Goal: Task Accomplishment & Management: Complete application form

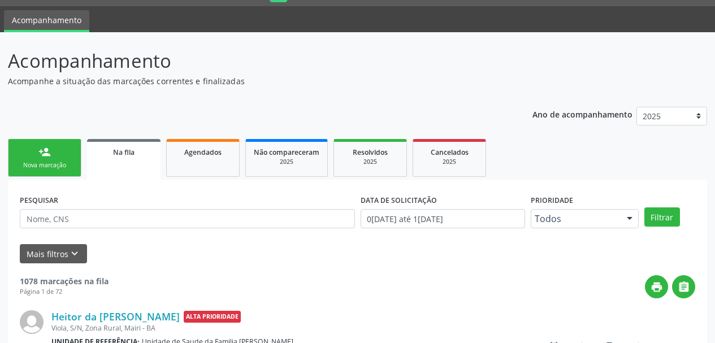
click at [53, 148] on link "person_add Nova marcação" at bounding box center [44, 158] width 73 height 38
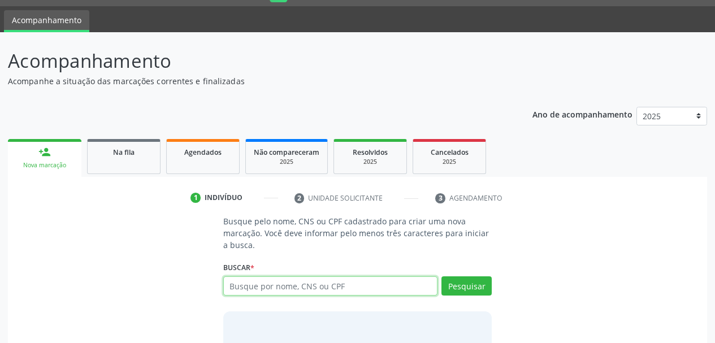
click at [248, 288] on input "text" at bounding box center [330, 285] width 215 height 19
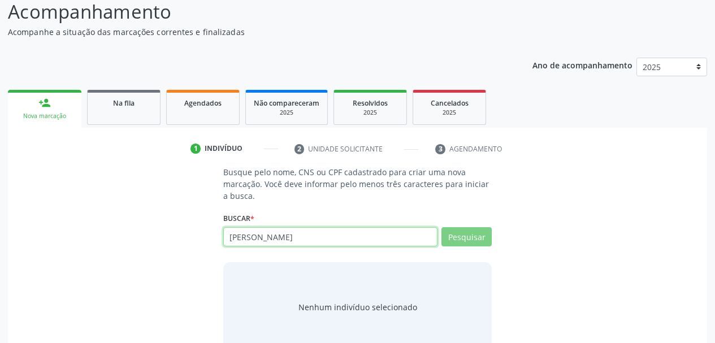
scroll to position [105, 0]
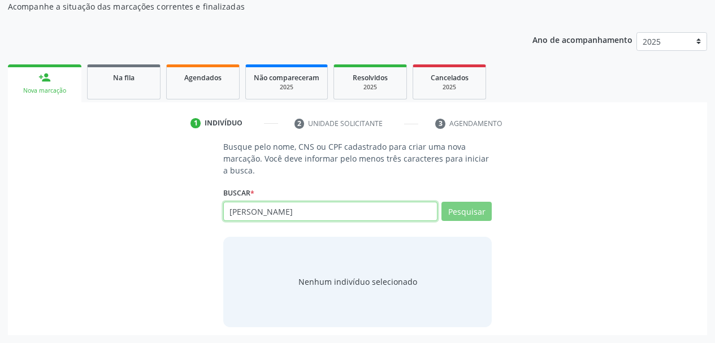
type input "[PERSON_NAME]"
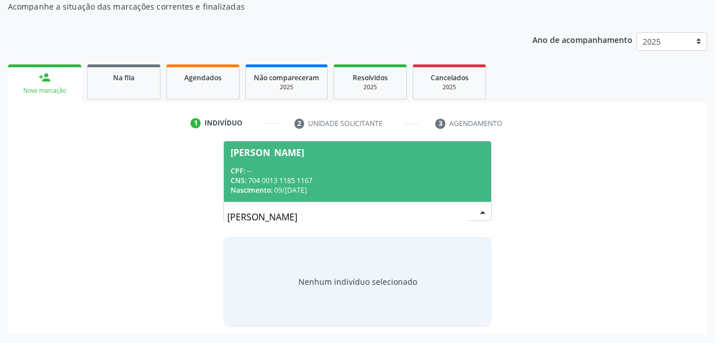
click at [260, 180] on div "CNS: 704 0013 1185 1167" at bounding box center [358, 181] width 254 height 10
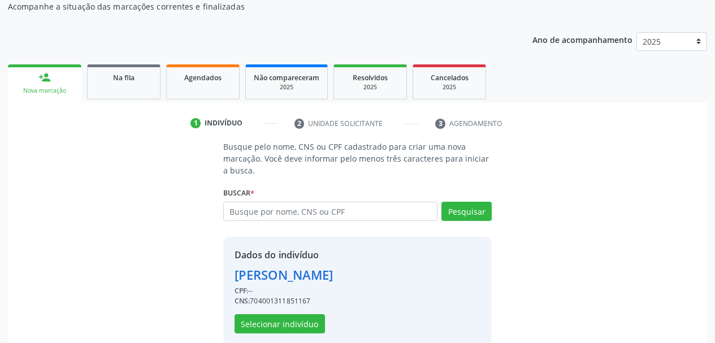
scroll to position [122, 0]
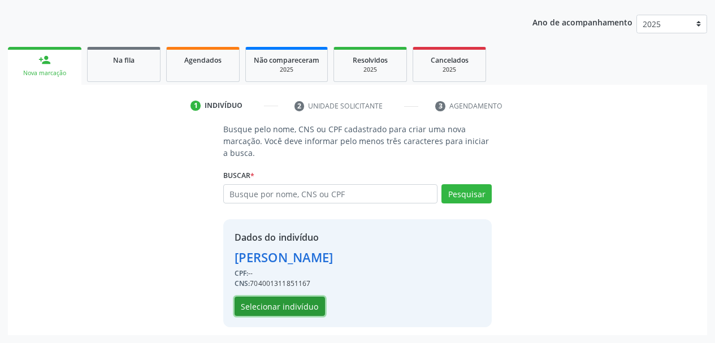
click at [267, 307] on button "Selecionar indivíduo" at bounding box center [279, 306] width 90 height 19
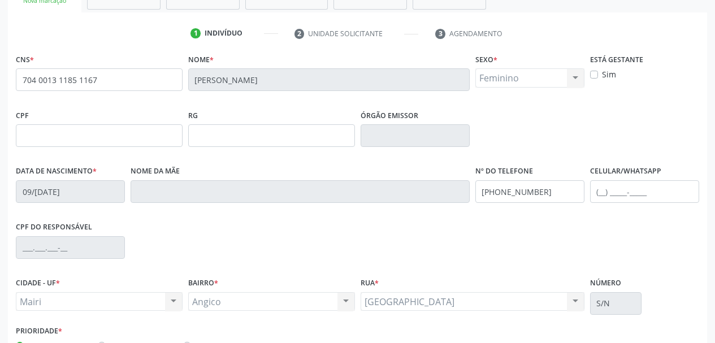
scroll to position [270, 0]
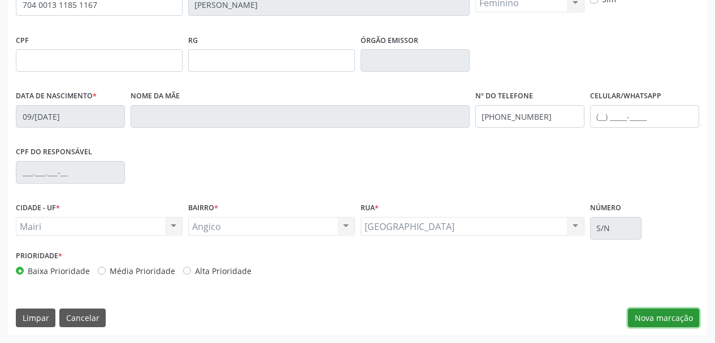
click at [673, 319] on button "Nova marcação" at bounding box center [663, 318] width 71 height 19
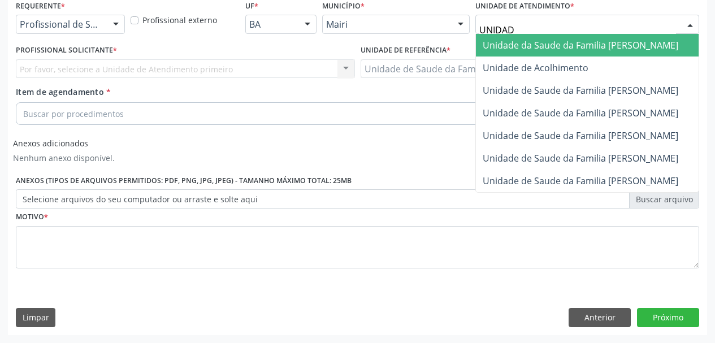
type input "UNIDADE"
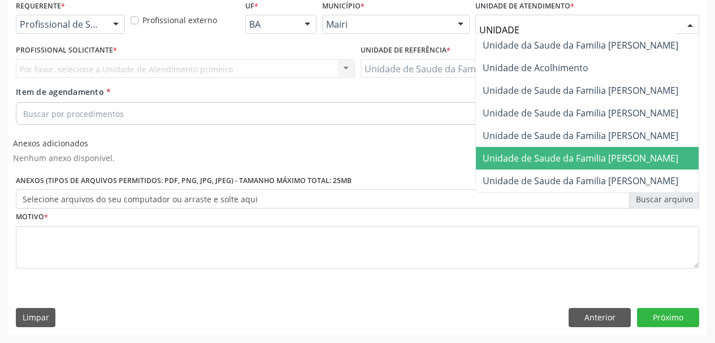
click at [623, 154] on span "Unidade de Saude da Familia [PERSON_NAME]" at bounding box center [580, 158] width 195 height 12
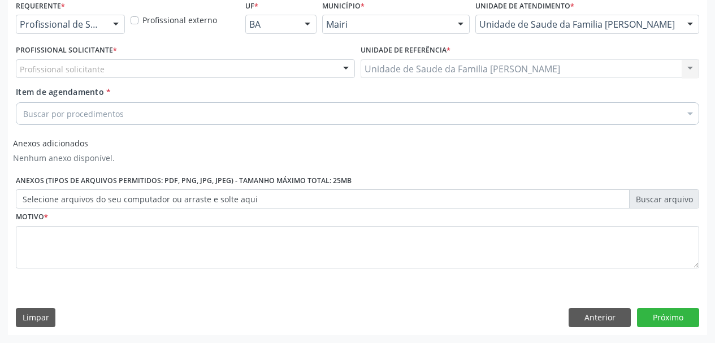
click at [144, 71] on div "Profissional solicitante" at bounding box center [185, 68] width 339 height 19
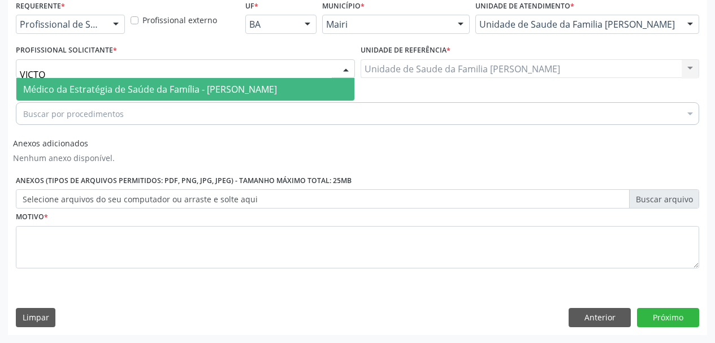
type input "VICTOR"
click at [145, 86] on span "Médico da Estratégia de Saúde da Família - [PERSON_NAME]" at bounding box center [150, 89] width 254 height 12
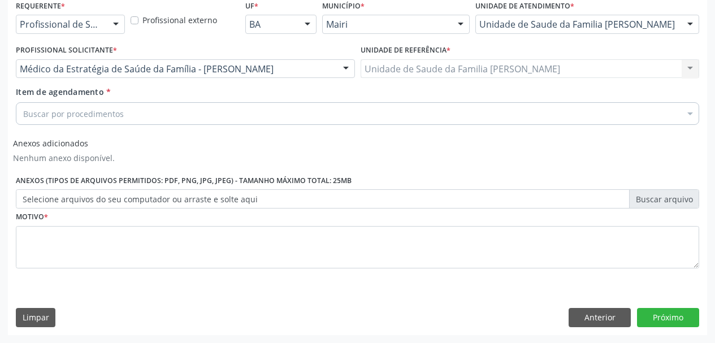
click at [132, 112] on div "Buscar por procedimentos" at bounding box center [357, 113] width 683 height 23
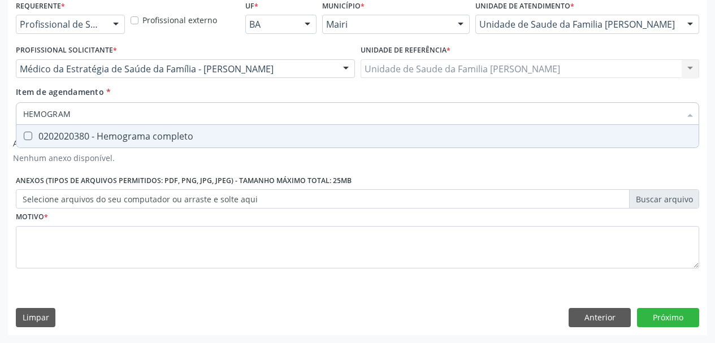
type input "HEMOGRAMA"
click at [79, 138] on div "0202020380 - Hemograma completo" at bounding box center [357, 136] width 668 height 9
checkbox completo "true"
drag, startPoint x: 82, startPoint y: 114, endPoint x: 0, endPoint y: 121, distance: 82.9
click at [16, 121] on div "HEMOGRAMA" at bounding box center [357, 113] width 683 height 23
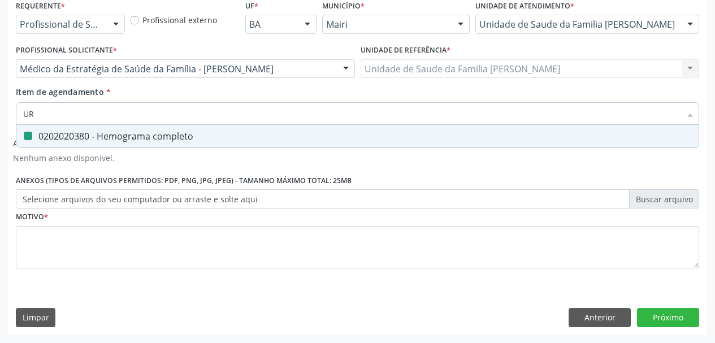
type input "URI"
checkbox completo "false"
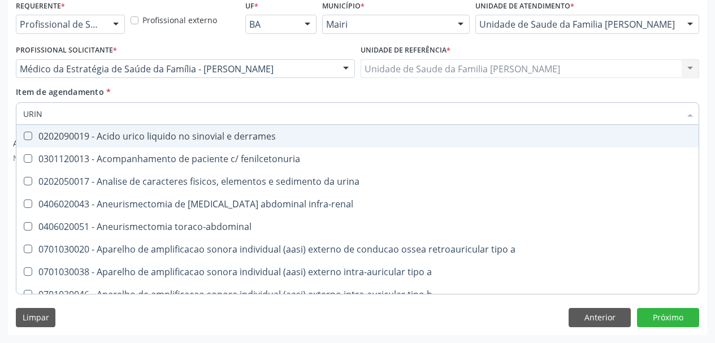
type input "URINA"
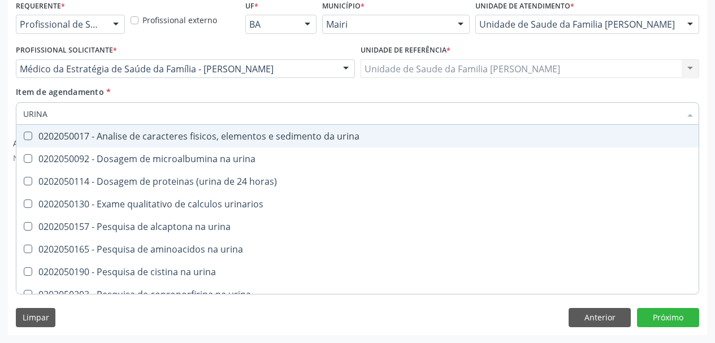
click at [18, 135] on div at bounding box center [20, 136] width 8 height 9
checkbox urina "true"
drag, startPoint x: 66, startPoint y: 118, endPoint x: 0, endPoint y: 112, distance: 65.8
click at [0, 112] on div "Acompanhamento Acompanhe a situação das marcações correntes e finalizadas Relat…" at bounding box center [357, 78] width 715 height 529
type input "F"
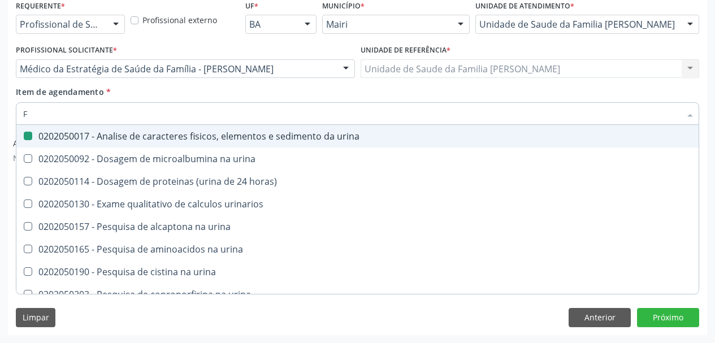
checkbox urina "false"
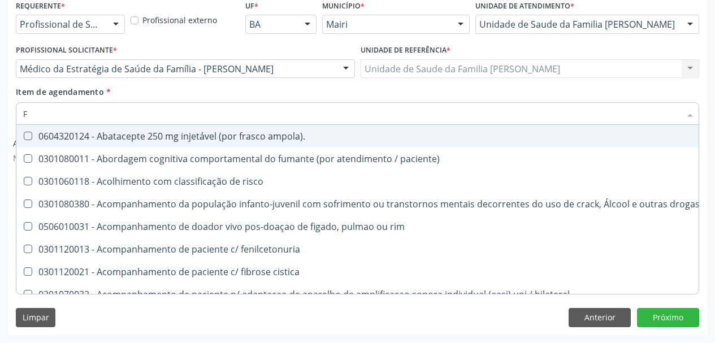
type input "FE"
checkbox urina "false"
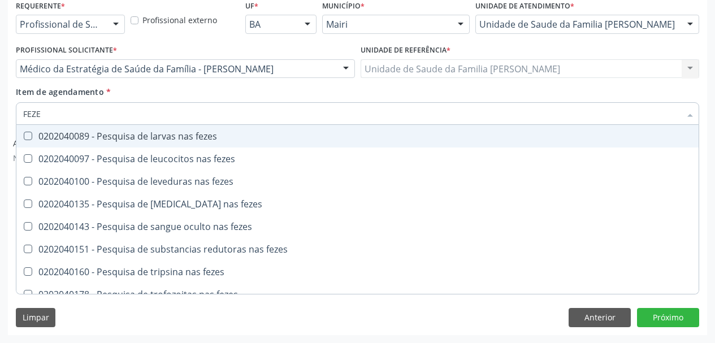
type input "FEZES"
click at [74, 137] on div "0202040089 - Pesquisa de larvas nas fezes" at bounding box center [357, 136] width 668 height 9
checkbox fezes "true"
click at [180, 95] on div "Item de agendamento * FEZES Desfazer seleção 0202040089 - Pesquisa de larvas na…" at bounding box center [357, 104] width 683 height 36
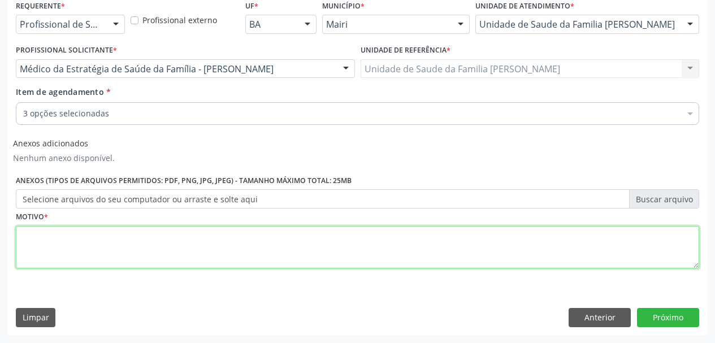
click at [65, 244] on textarea at bounding box center [357, 247] width 683 height 43
type textarea "a"
type textarea "Avaliação."
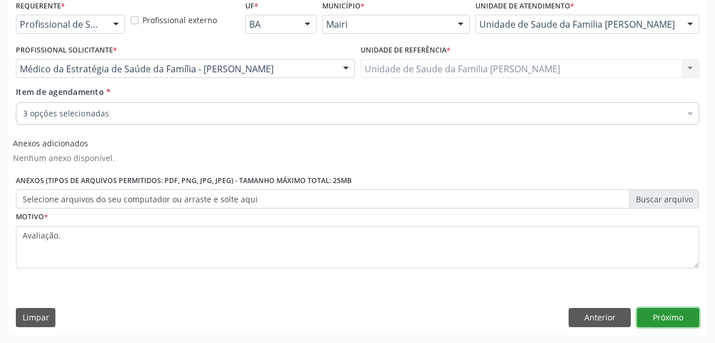
click at [651, 320] on button "Próximo" at bounding box center [668, 317] width 62 height 19
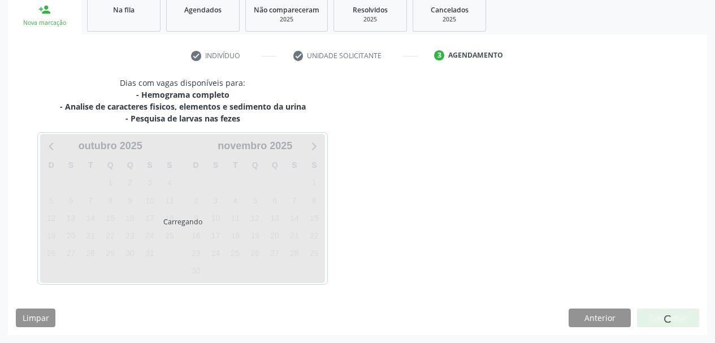
scroll to position [206, 0]
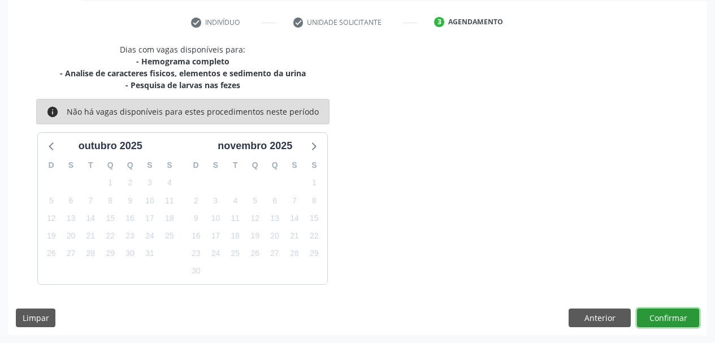
click at [669, 316] on button "Confirmar" at bounding box center [668, 318] width 62 height 19
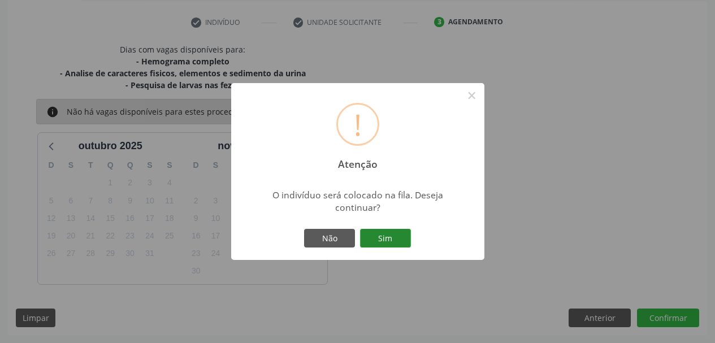
click at [405, 237] on button "Sim" at bounding box center [385, 238] width 51 height 19
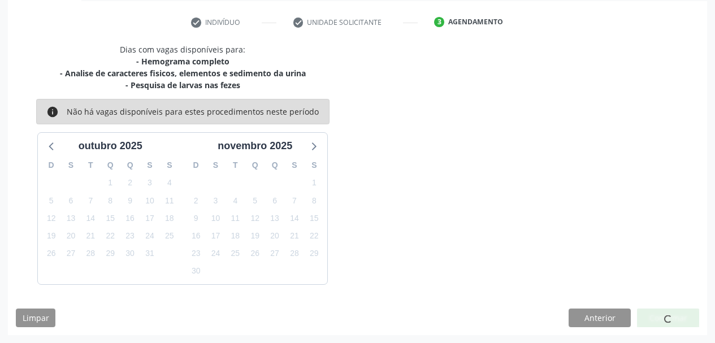
scroll to position [30, 0]
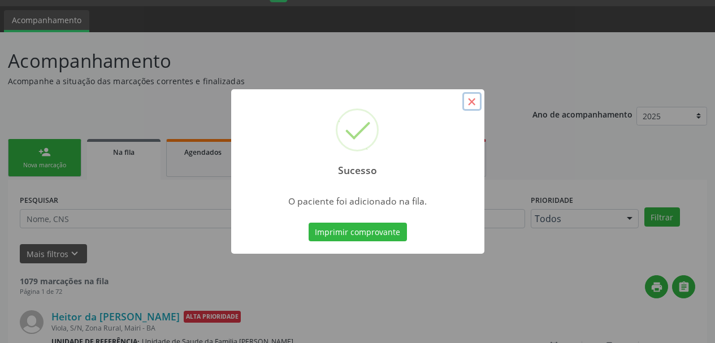
click at [472, 97] on button "×" at bounding box center [471, 101] width 19 height 19
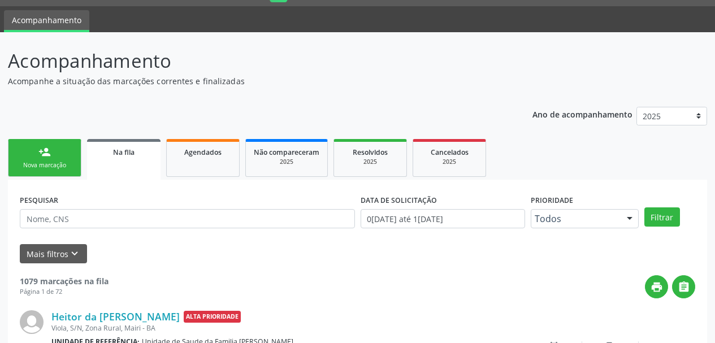
click at [69, 155] on link "person_add Nova marcação" at bounding box center [44, 158] width 73 height 38
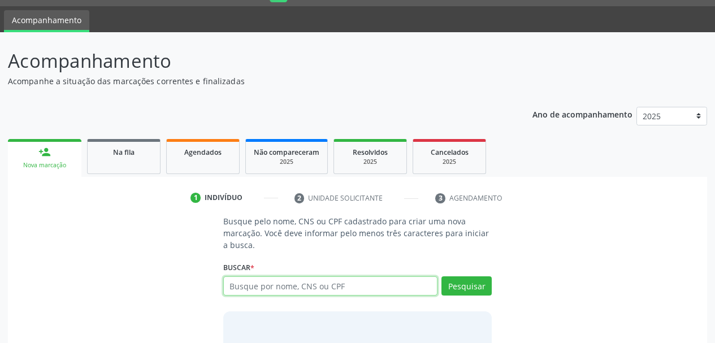
click at [331, 284] on input "text" at bounding box center [330, 285] width 215 height 19
type input "[PERSON_NAME]"
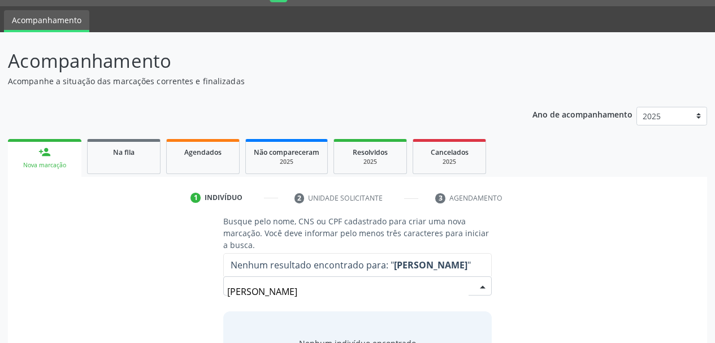
drag, startPoint x: 299, startPoint y: 293, endPoint x: 270, endPoint y: 293, distance: 29.4
click at [270, 293] on input "[PERSON_NAME]" at bounding box center [348, 291] width 242 height 23
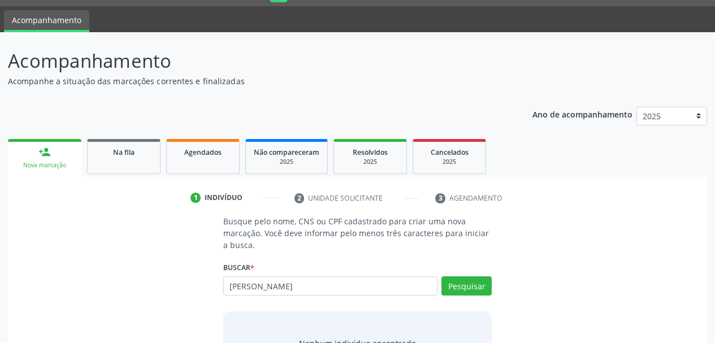
type input "[PERSON_NAME]"
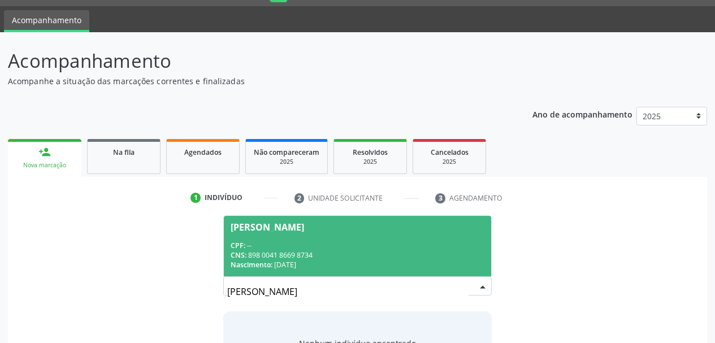
click at [339, 254] on div "CNS: 898 0041 8669 8734" at bounding box center [358, 255] width 254 height 10
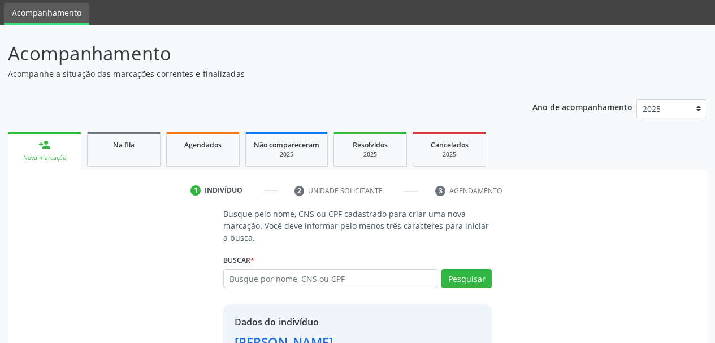
scroll to position [122, 0]
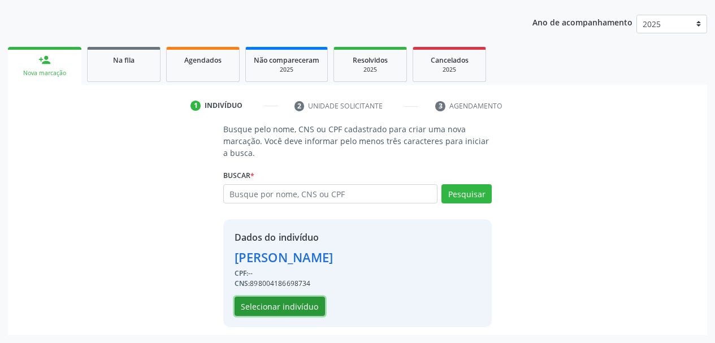
click at [297, 309] on button "Selecionar indivíduo" at bounding box center [279, 306] width 90 height 19
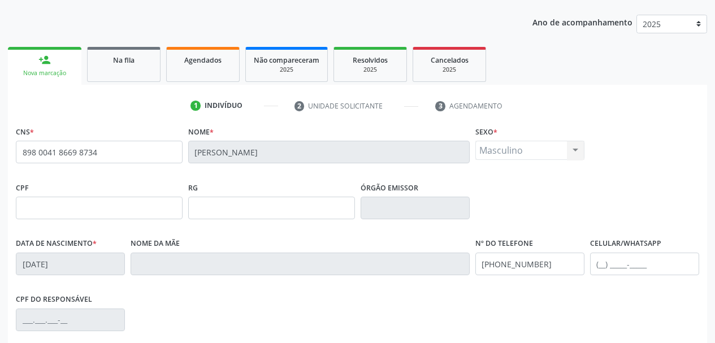
scroll to position [270, 0]
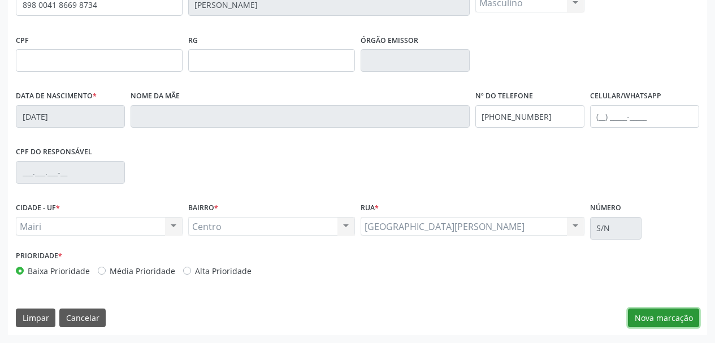
click at [645, 321] on button "Nova marcação" at bounding box center [663, 318] width 71 height 19
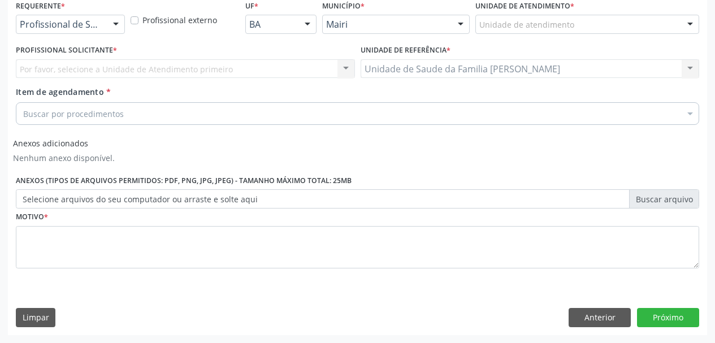
scroll to position [248, 0]
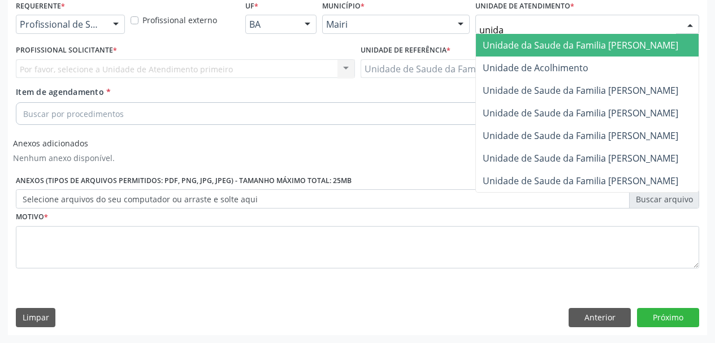
type input "unidad"
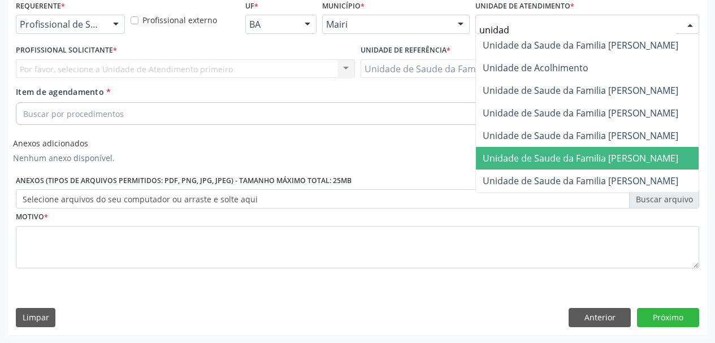
click at [568, 155] on span "Unidade de Saude da Familia [PERSON_NAME]" at bounding box center [580, 158] width 195 height 12
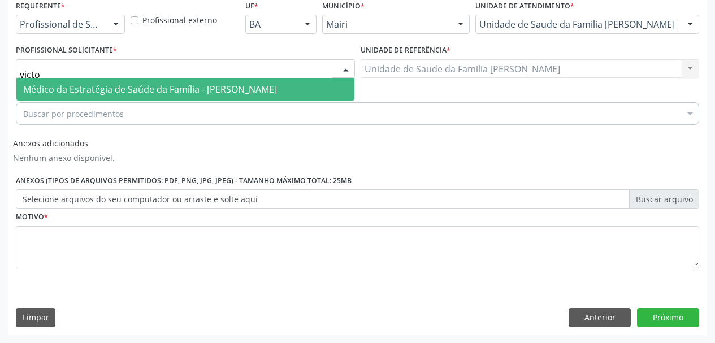
type input "victor"
click at [128, 85] on span "Médico da Estratégia de Saúde da Família - [PERSON_NAME]" at bounding box center [150, 89] width 254 height 12
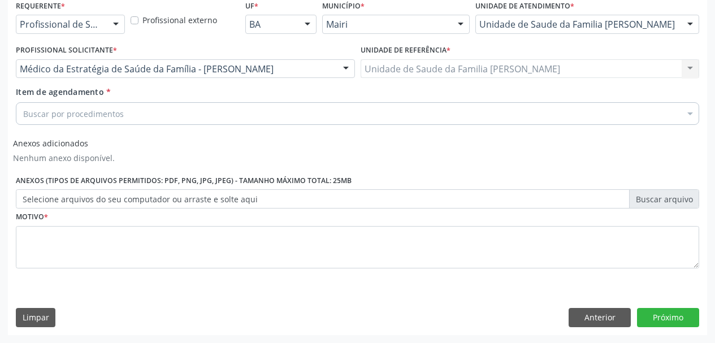
click at [145, 105] on div "Buscar por procedimentos" at bounding box center [357, 113] width 683 height 23
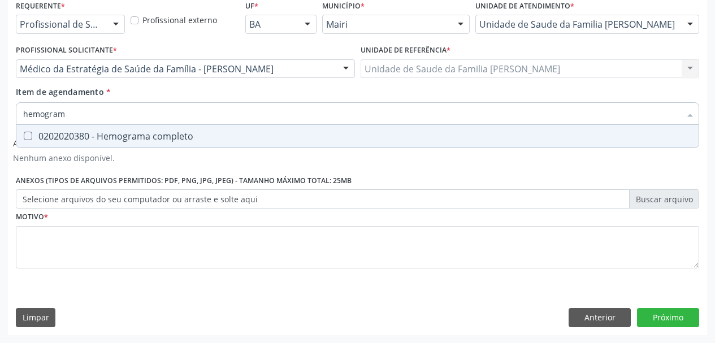
type input "hemograma"
click at [137, 139] on div "0202020380 - Hemograma completo" at bounding box center [357, 136] width 668 height 9
checkbox completo "true"
drag, startPoint x: 92, startPoint y: 116, endPoint x: 0, endPoint y: 125, distance: 92.5
click at [0, 125] on div "Acompanhamento Acompanhe a situação das marcações correntes e finalizadas Relat…" at bounding box center [357, 78] width 715 height 529
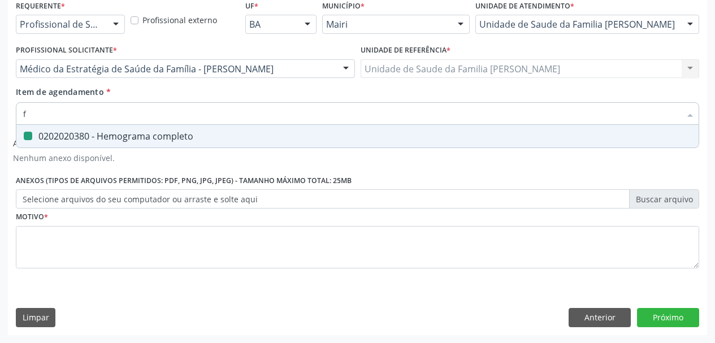
type input "fe"
checkbox completo "false"
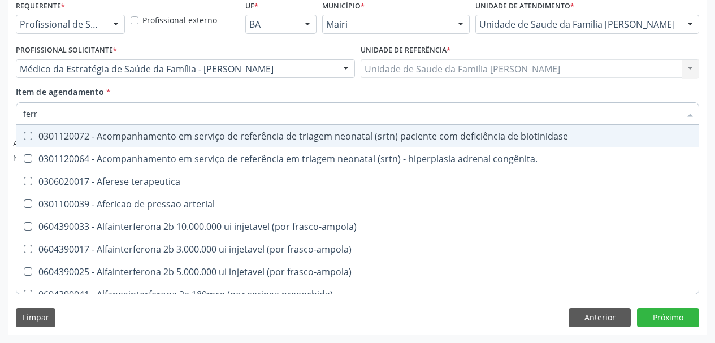
type input "ferro"
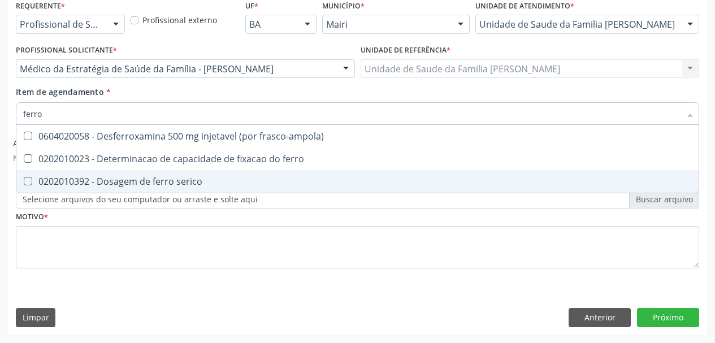
click at [57, 180] on div "0202010392 - Dosagem de ferro serico" at bounding box center [357, 181] width 668 height 9
checkbox serico "true"
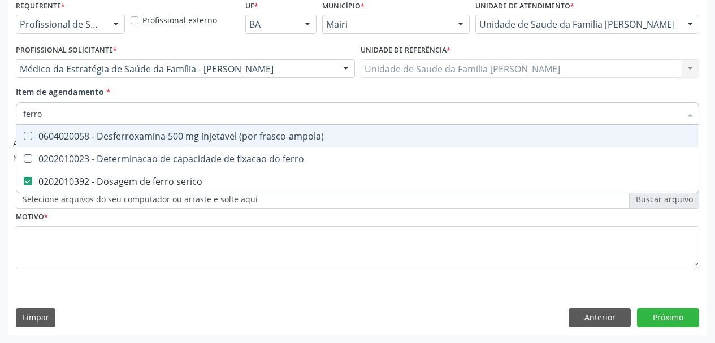
drag, startPoint x: 14, startPoint y: 120, endPoint x: 0, endPoint y: 124, distance: 14.1
click at [0, 124] on div "Acompanhamento Acompanhe a situação das marcações correntes e finalizadas Relat…" at bounding box center [357, 78] width 715 height 529
type input "fe"
checkbox serico "false"
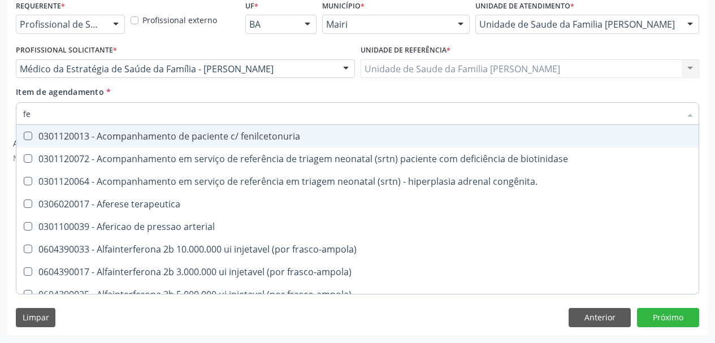
type input "fer"
checkbox joelho "true"
checkbox serico "false"
type input "ferr"
checkbox terapeutica "true"
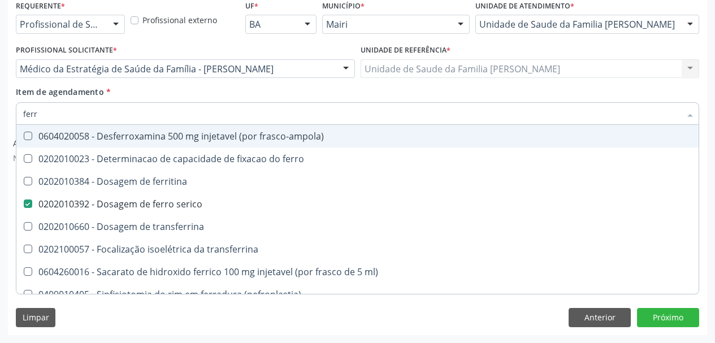
type input "ferri"
checkbox serico "false"
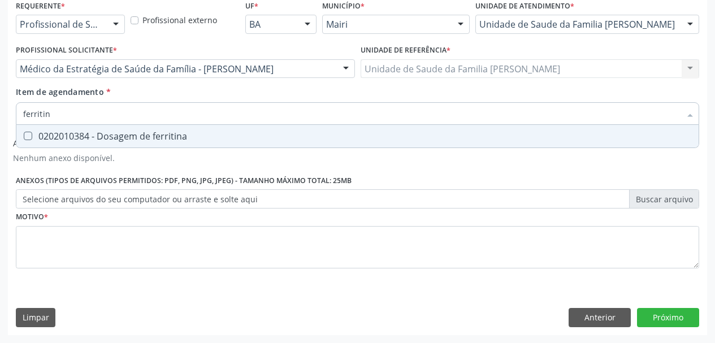
type input "ferritina"
click at [36, 136] on div "0202010384 - Dosagem de ferritina" at bounding box center [357, 136] width 668 height 9
checkbox ferritina "true"
drag, startPoint x: 57, startPoint y: 114, endPoint x: 0, endPoint y: 131, distance: 59.2
click at [0, 128] on div "Acompanhamento Acompanhe a situação das marcações correntes e finalizadas Relat…" at bounding box center [357, 78] width 715 height 529
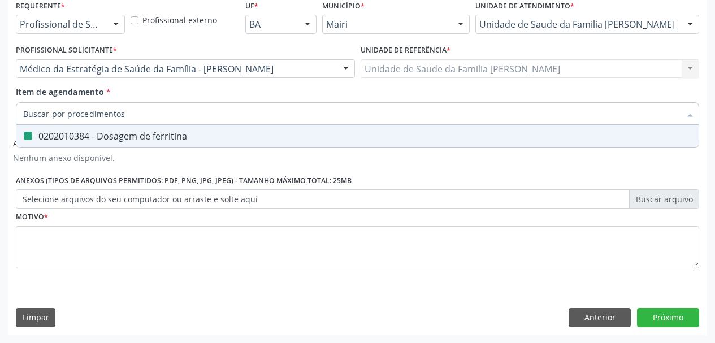
checkbox ferritina "false"
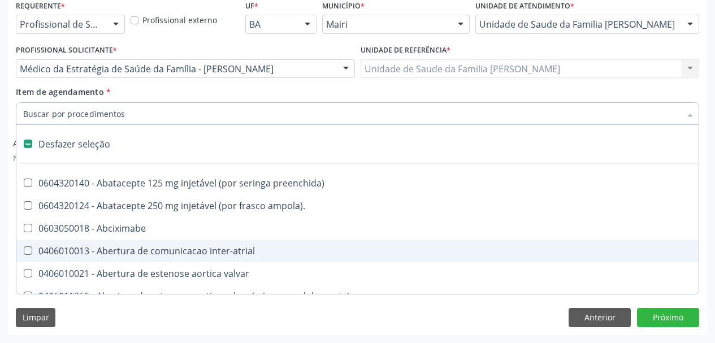
click at [10, 253] on div "Requerente * Profissional de Saúde Profissional de Saúde Paciente Nenhum result…" at bounding box center [357, 165] width 699 height 337
checkbox ampola\)\ "true"
checkbox Abciximabe "true"
checkbox inter-atrial "true"
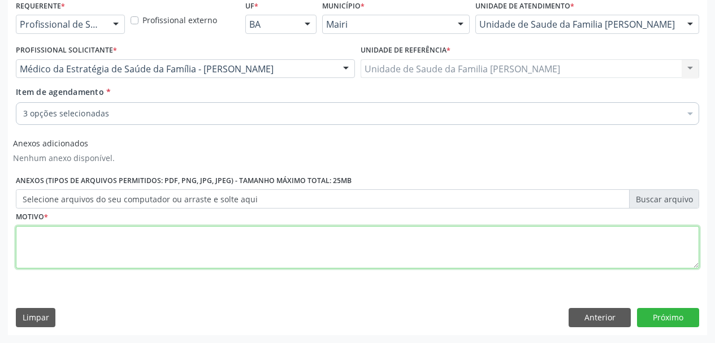
click at [64, 242] on textarea at bounding box center [357, 247] width 683 height 43
type textarea "Cefaleia recorrente"
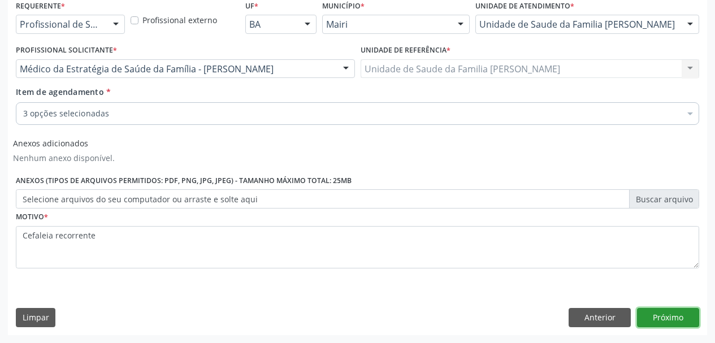
click at [658, 318] on button "Próximo" at bounding box center [668, 317] width 62 height 19
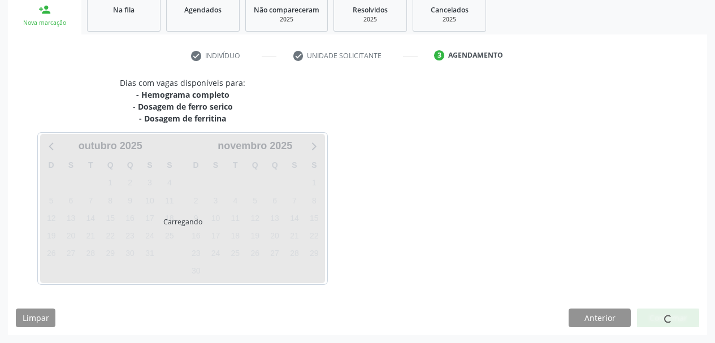
scroll to position [206, 0]
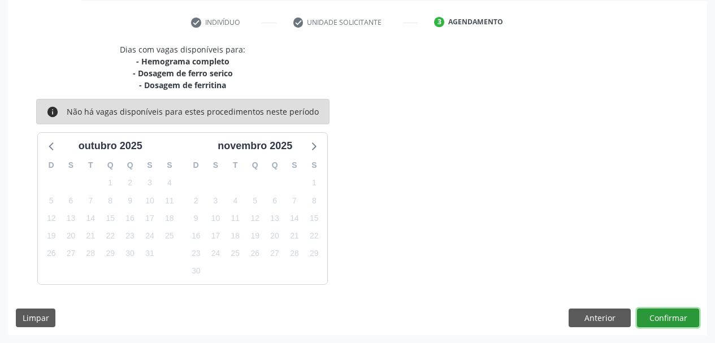
click at [661, 316] on button "Confirmar" at bounding box center [668, 318] width 62 height 19
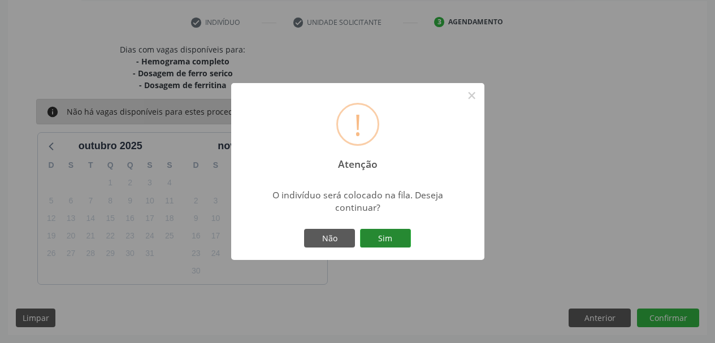
click at [383, 234] on button "Sim" at bounding box center [385, 238] width 51 height 19
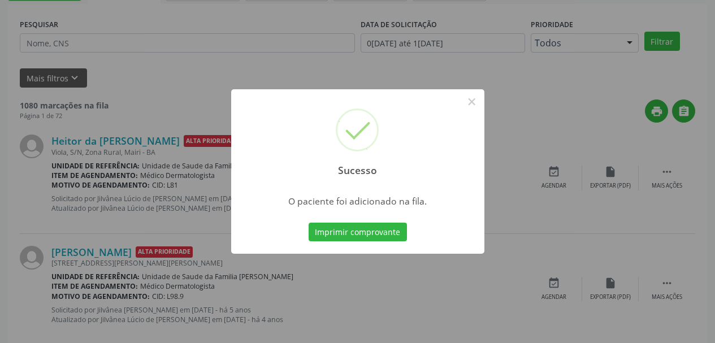
scroll to position [30, 0]
